Goal: Transaction & Acquisition: Obtain resource

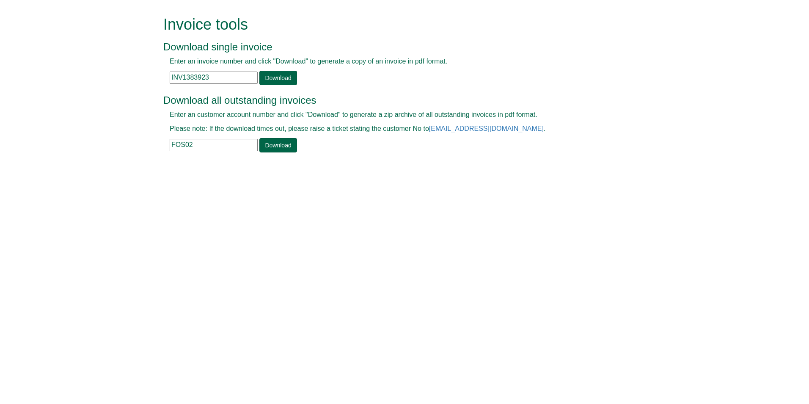
drag, startPoint x: 228, startPoint y: 77, endPoint x: 131, endPoint y: 81, distance: 96.6
click at [149, 80] on form "Invoice tools Download single invoice Enter an invoice number and click "Downlo…" at bounding box center [404, 85] width 809 height 170
paste input "40600"
click at [279, 77] on link "Download" at bounding box center [277, 78] width 37 height 14
drag, startPoint x: 214, startPoint y: 75, endPoint x: 138, endPoint y: 71, distance: 75.8
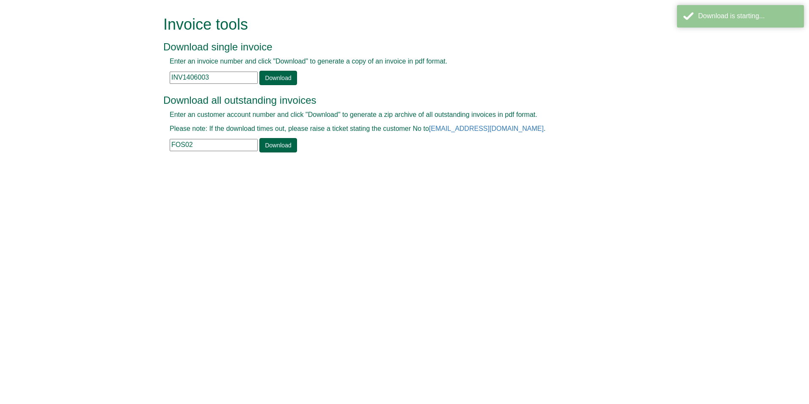
click at [139, 71] on form "Invoice tools Download single invoice Enter an invoice number and click "Downlo…" at bounding box center [404, 85] width 809 height 170
paste input "7"
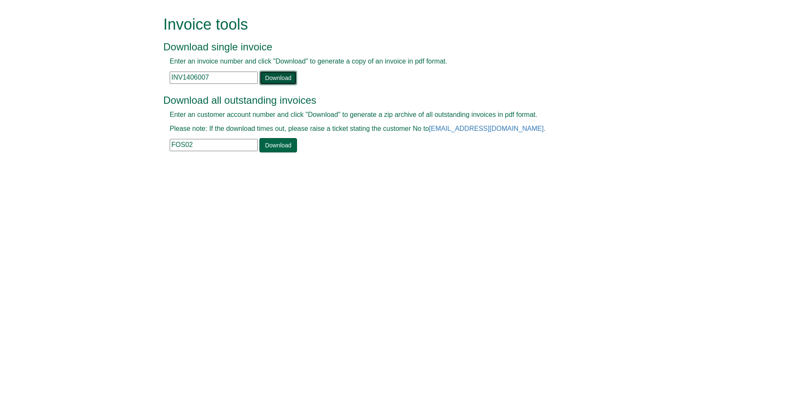
click at [279, 82] on link "Download" at bounding box center [277, 78] width 37 height 14
drag, startPoint x: 215, startPoint y: 80, endPoint x: 140, endPoint y: 85, distance: 75.5
click at [140, 85] on form "Invoice tools Download single invoice Enter an invoice number and click "Downlo…" at bounding box center [404, 85] width 809 height 170
paste input "331088"
click at [290, 77] on link "Download" at bounding box center [277, 78] width 37 height 14
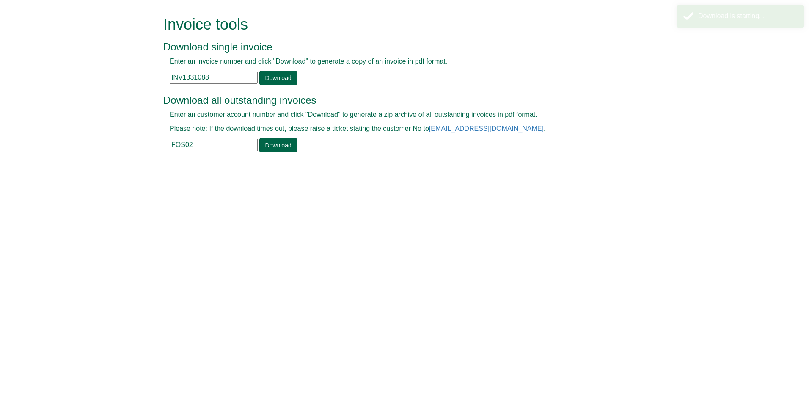
drag, startPoint x: 224, startPoint y: 73, endPoint x: 119, endPoint y: 81, distance: 104.8
click at [119, 81] on form "Invoice tools Download single invoice Enter an invoice number and click "Downlo…" at bounding box center [404, 85] width 809 height 170
paste input "42766"
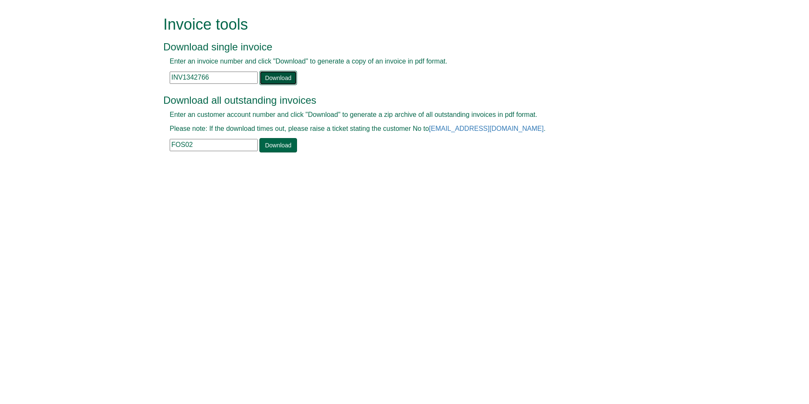
click at [279, 75] on link "Download" at bounding box center [277, 78] width 37 height 14
drag, startPoint x: 219, startPoint y: 78, endPoint x: 138, endPoint y: 66, distance: 82.2
click at [139, 66] on form "Invoice tools Download single invoice Enter an invoice number and click "Downlo…" at bounding box center [404, 85] width 809 height 170
paste input "7321"
click at [277, 73] on link "Download" at bounding box center [277, 78] width 37 height 14
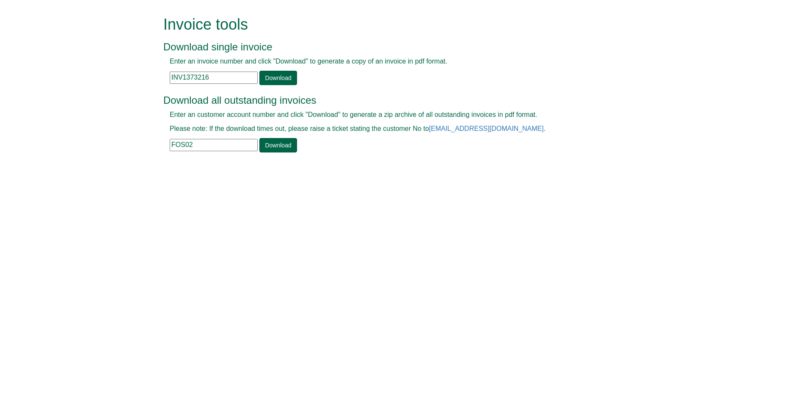
drag, startPoint x: 220, startPoint y: 80, endPoint x: 146, endPoint y: 86, distance: 74.7
click at [155, 86] on form "Invoice tools Download single invoice Enter an invoice number and click "Downlo…" at bounding box center [404, 85] width 809 height 170
paste input "7820"
click at [275, 79] on link "Download" at bounding box center [277, 78] width 37 height 14
drag, startPoint x: 221, startPoint y: 78, endPoint x: 132, endPoint y: 66, distance: 90.1
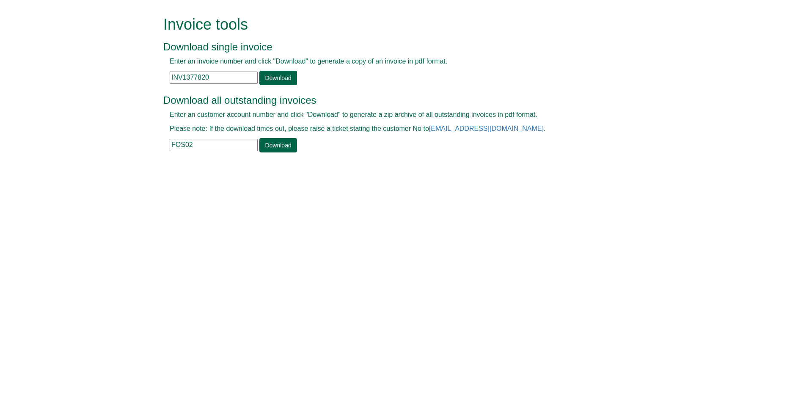
click at [132, 66] on form "Invoice tools Download single invoice Enter an invoice number and click "Downlo…" at bounding box center [404, 85] width 809 height 170
paste input "403052"
click at [276, 75] on link "Download" at bounding box center [277, 78] width 37 height 14
drag, startPoint x: 221, startPoint y: 80, endPoint x: 94, endPoint y: 78, distance: 126.6
click at [96, 78] on form "Invoice tools Download single invoice Enter an invoice number and click "Downlo…" at bounding box center [404, 85] width 809 height 170
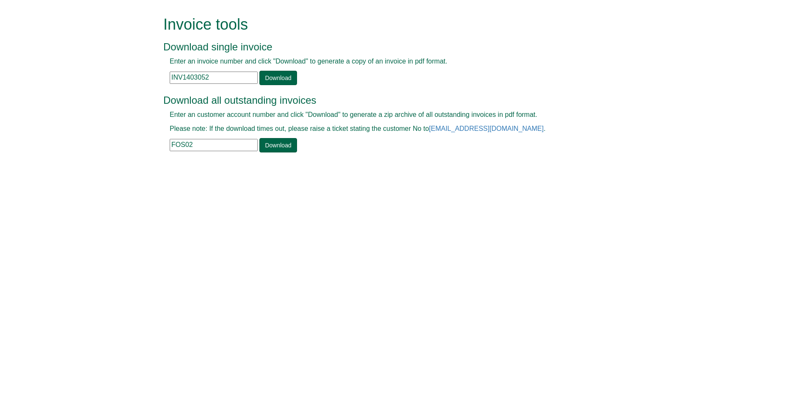
paste input "5"
click at [271, 74] on link "Download" at bounding box center [277, 78] width 37 height 14
drag, startPoint x: 214, startPoint y: 80, endPoint x: 110, endPoint y: 87, distance: 103.9
click at [120, 87] on form "Invoice tools Download single invoice Enter an invoice number and click "Downlo…" at bounding box center [404, 85] width 809 height 170
paste input "6"
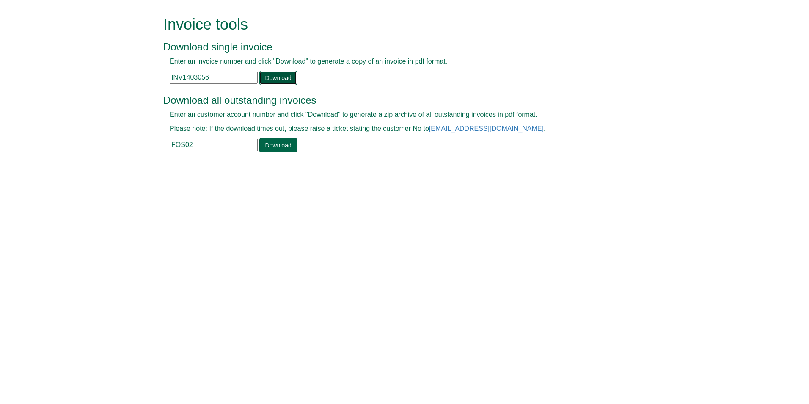
click at [271, 78] on link "Download" at bounding box center [277, 78] width 37 height 14
drag, startPoint x: 222, startPoint y: 78, endPoint x: 151, endPoint y: 91, distance: 72.7
click at [152, 91] on form "Invoice tools Download single invoice Enter an invoice number and click "Downlo…" at bounding box center [404, 85] width 809 height 170
paste input "7"
click at [269, 80] on link "Download" at bounding box center [277, 78] width 37 height 14
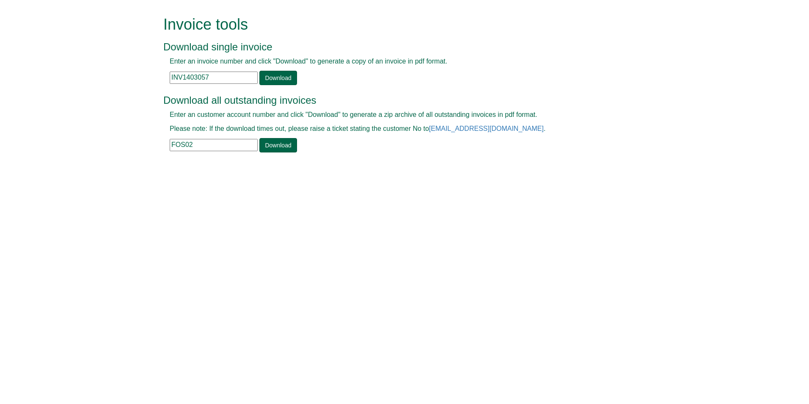
drag, startPoint x: 208, startPoint y: 77, endPoint x: 136, endPoint y: 81, distance: 71.7
click at [136, 81] on form "Invoice tools Download single invoice Enter an invoice number and click "Downlo…" at bounding box center [404, 85] width 809 height 170
paste input "9"
click at [272, 79] on link "Download" at bounding box center [277, 78] width 37 height 14
drag, startPoint x: 220, startPoint y: 78, endPoint x: 119, endPoint y: 91, distance: 101.5
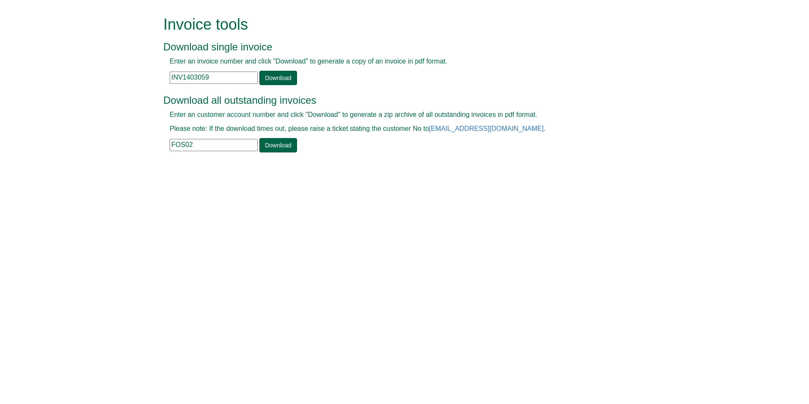
click at [119, 91] on form "Invoice tools Download single invoice Enter an invoice number and click "Downlo…" at bounding box center [404, 85] width 809 height 170
paste input "985"
click at [262, 75] on link "Download" at bounding box center [277, 78] width 37 height 14
drag, startPoint x: 217, startPoint y: 76, endPoint x: 107, endPoint y: 79, distance: 109.7
click at [108, 79] on form "Invoice tools Download single invoice Enter an invoice number and click "Downlo…" at bounding box center [404, 85] width 809 height 170
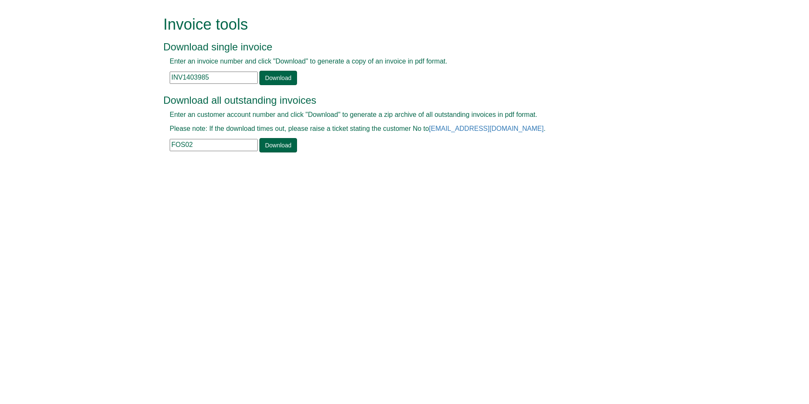
paste input "395740"
click at [268, 79] on link "Download" at bounding box center [277, 78] width 37 height 14
drag, startPoint x: 230, startPoint y: 78, endPoint x: 48, endPoint y: 75, distance: 181.6
click at [49, 75] on form "Invoice tools Download single invoice Enter an invoice number and click "Downlo…" at bounding box center [404, 85] width 809 height 170
paste input "5"
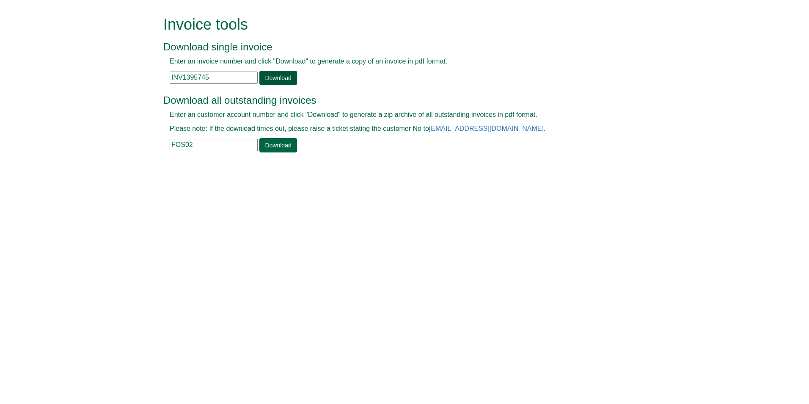
type input "INV1395745"
click at [283, 77] on link "Download" at bounding box center [277, 78] width 37 height 14
